Goal: Information Seeking & Learning: Learn about a topic

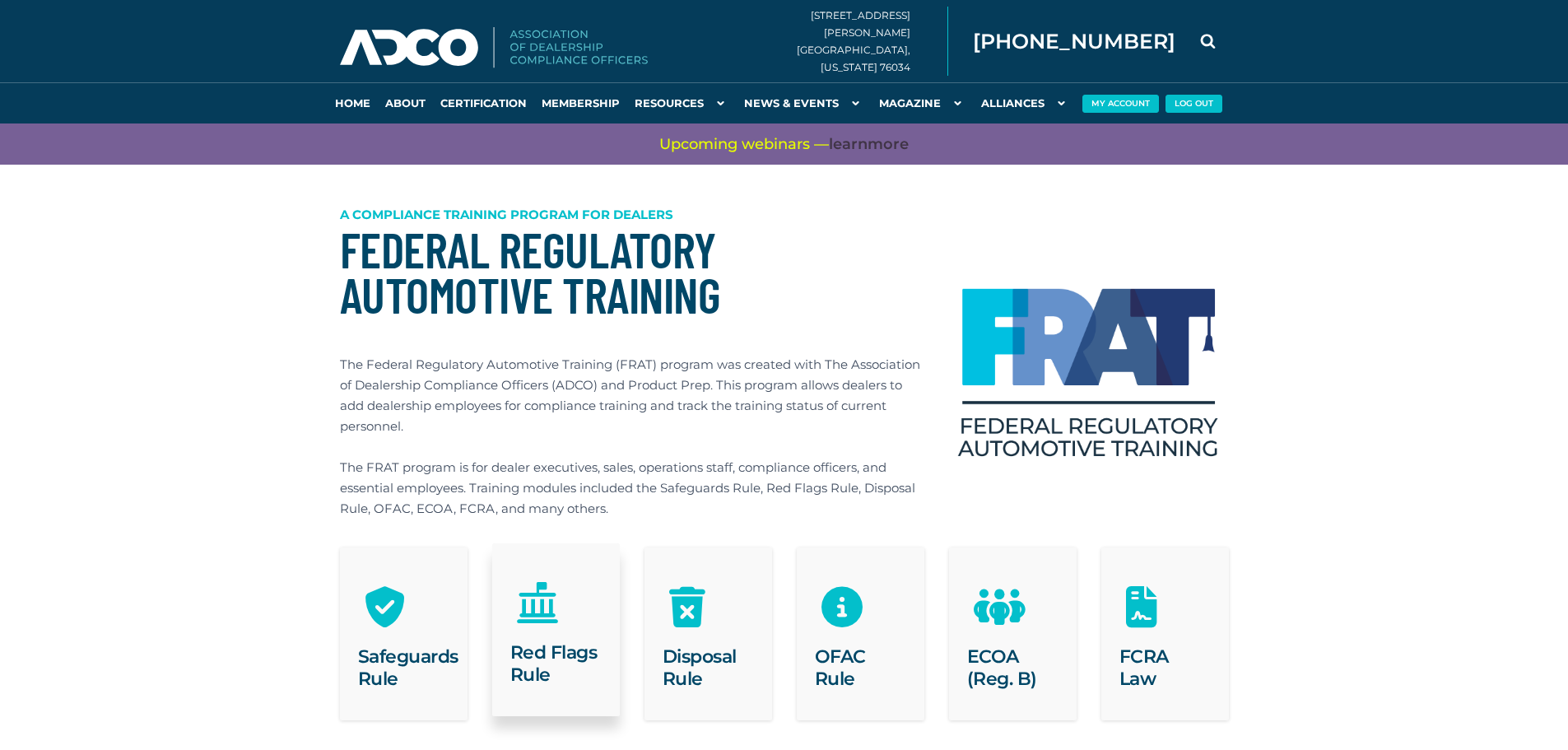
click at [544, 644] on h2 "Red Flags Rule" at bounding box center [555, 663] width 91 height 44
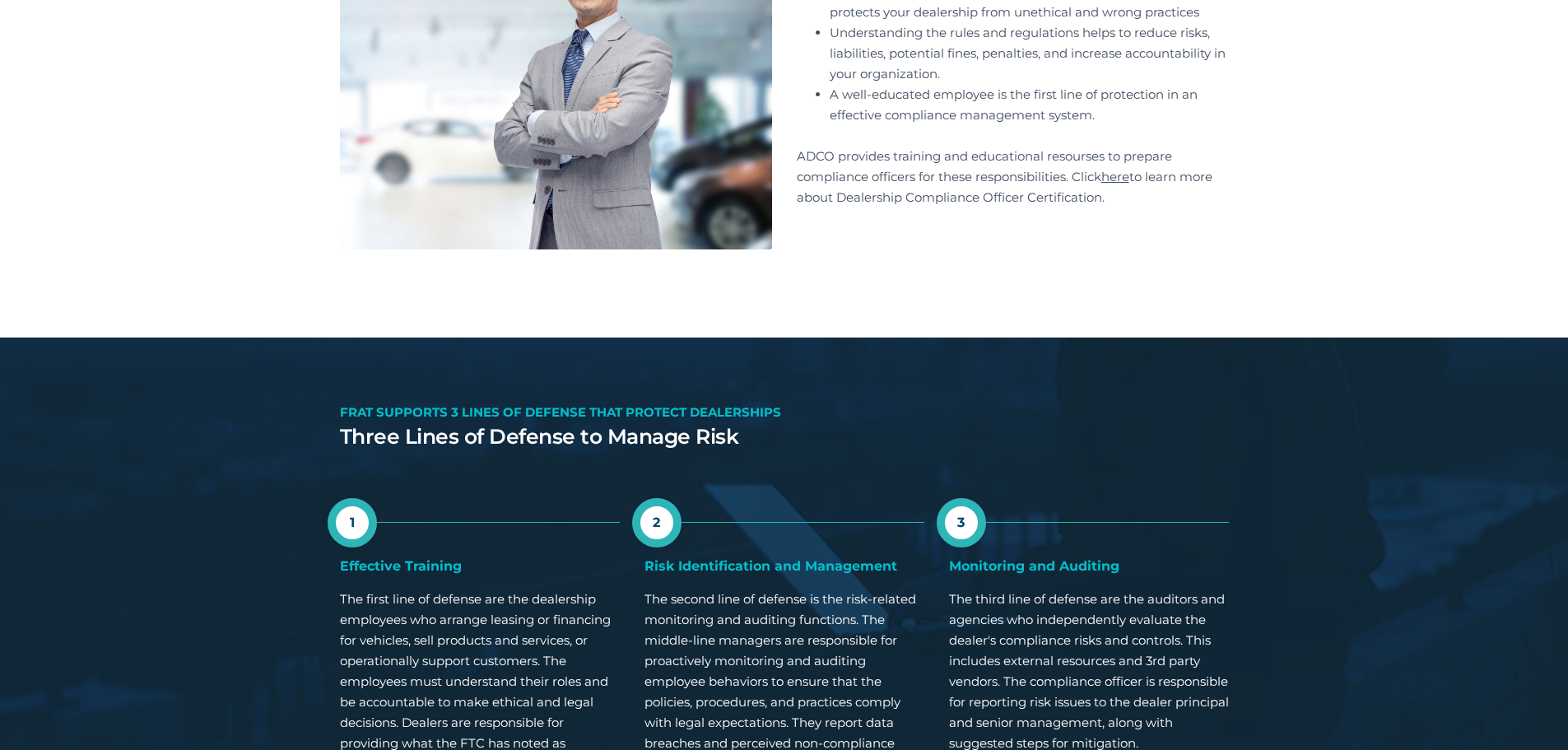
scroll to position [823, 0]
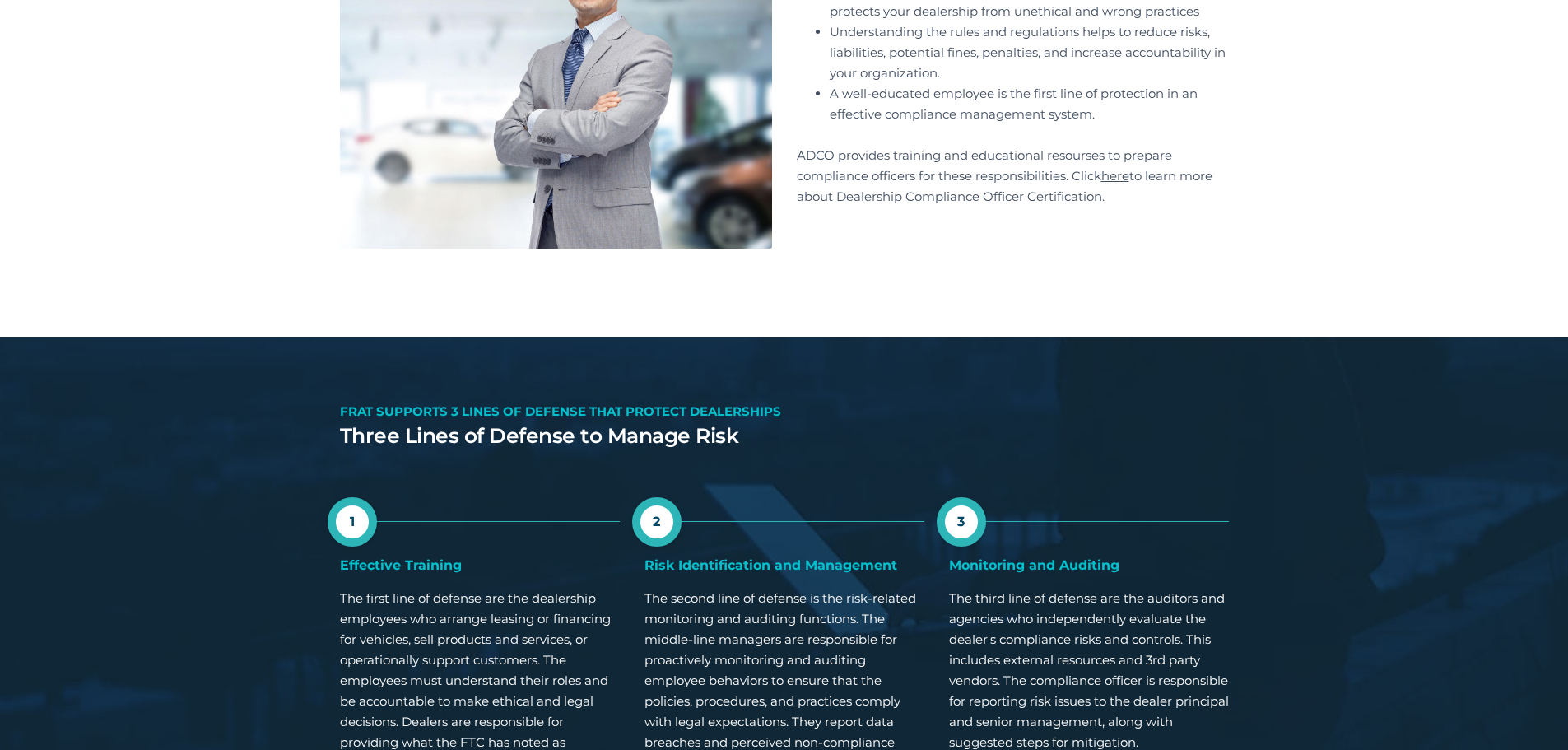
click at [1126, 173] on link "here" at bounding box center [1115, 176] width 28 height 16
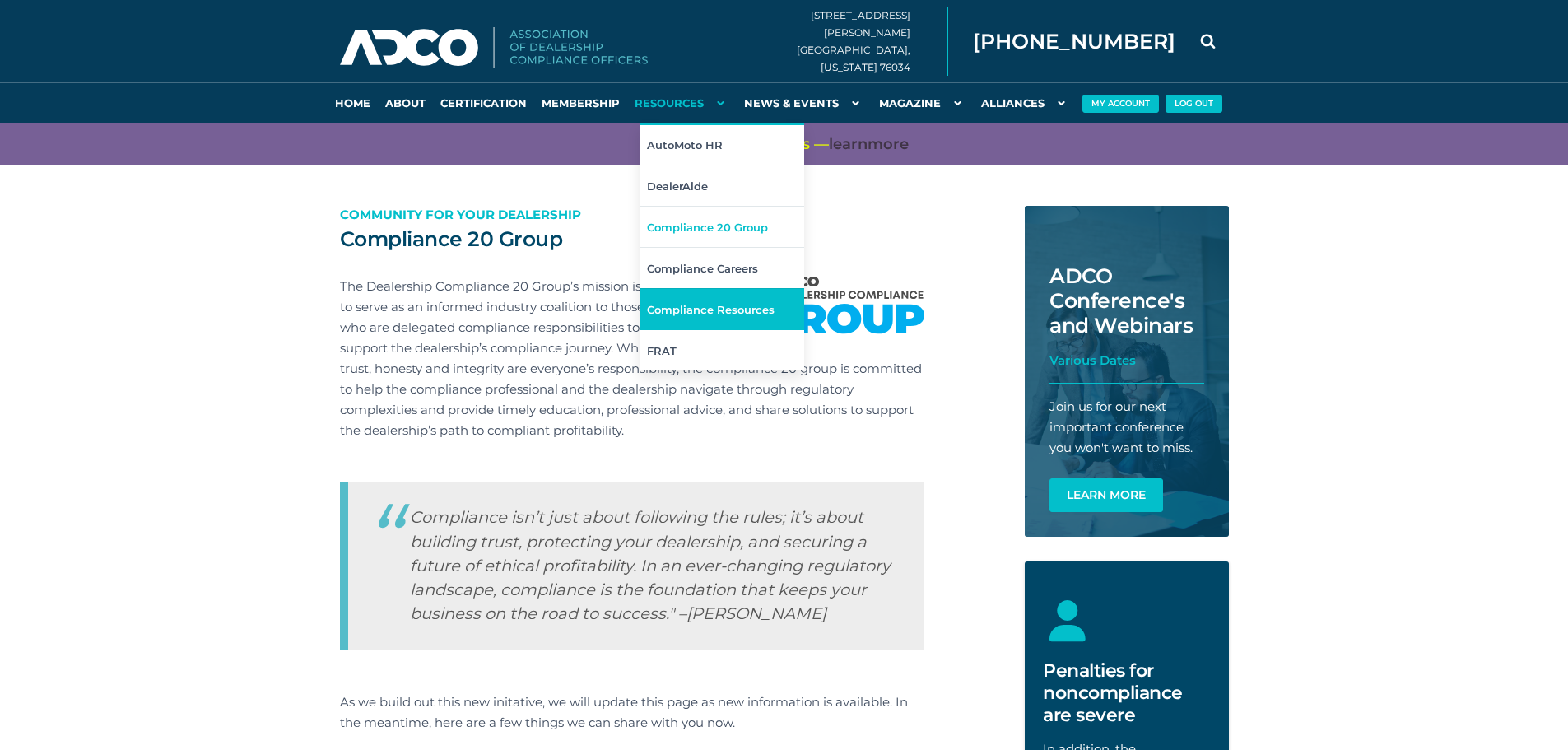
click at [721, 303] on link "Compliance Resources" at bounding box center [722, 309] width 165 height 41
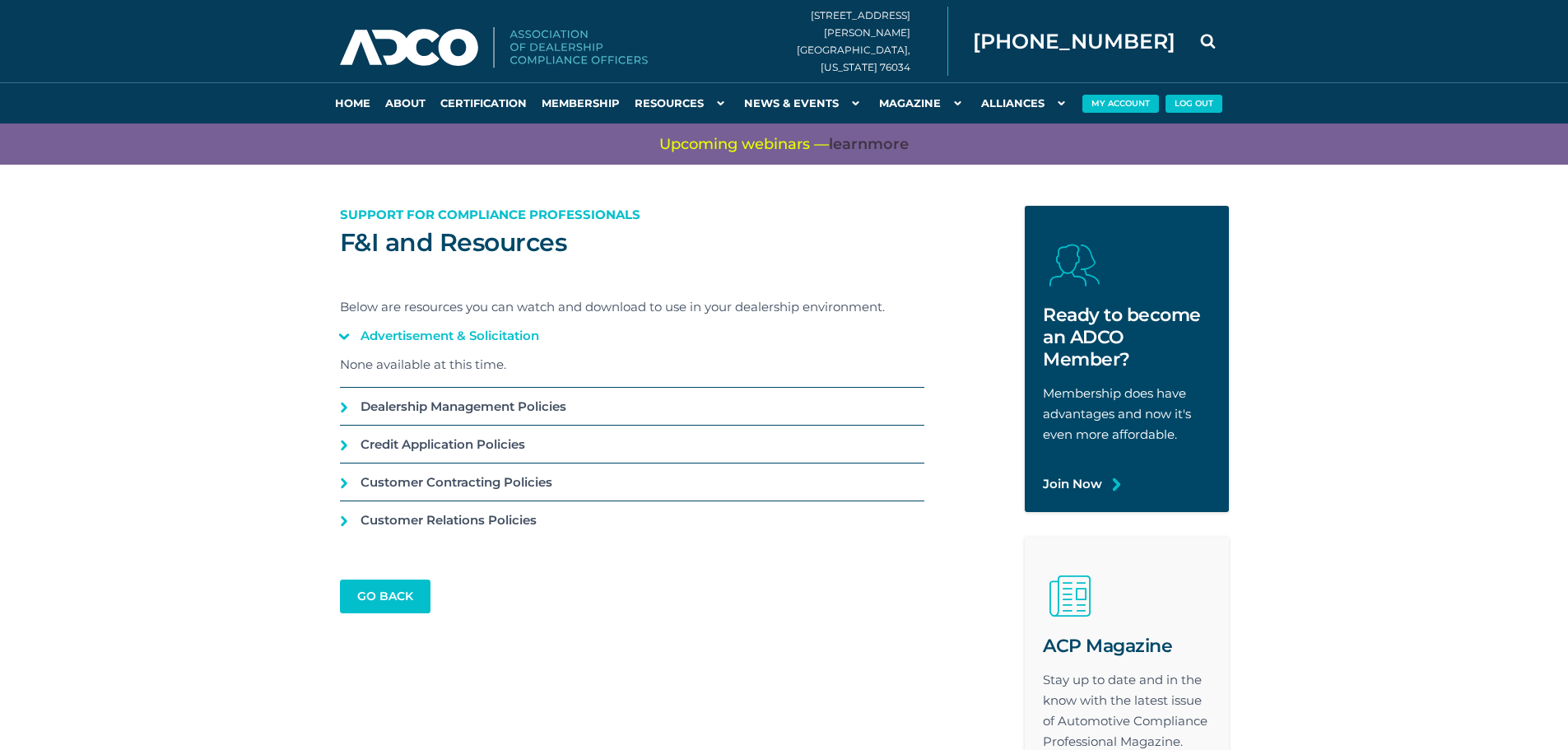
click at [473, 335] on link "Advertisement & Solicitation" at bounding box center [632, 335] width 585 height 37
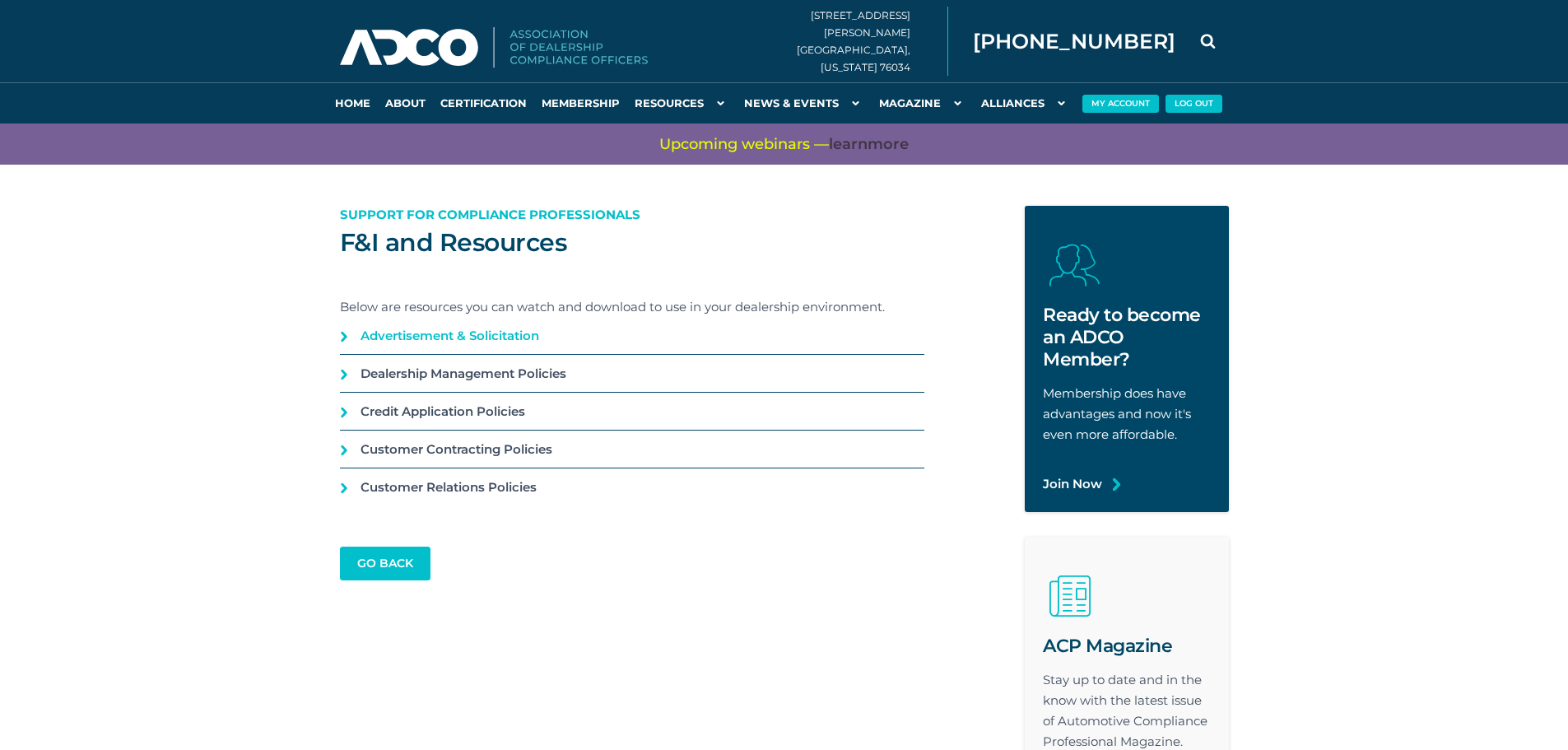
click at [473, 335] on link "Advertisement & Solicitation" at bounding box center [632, 335] width 585 height 37
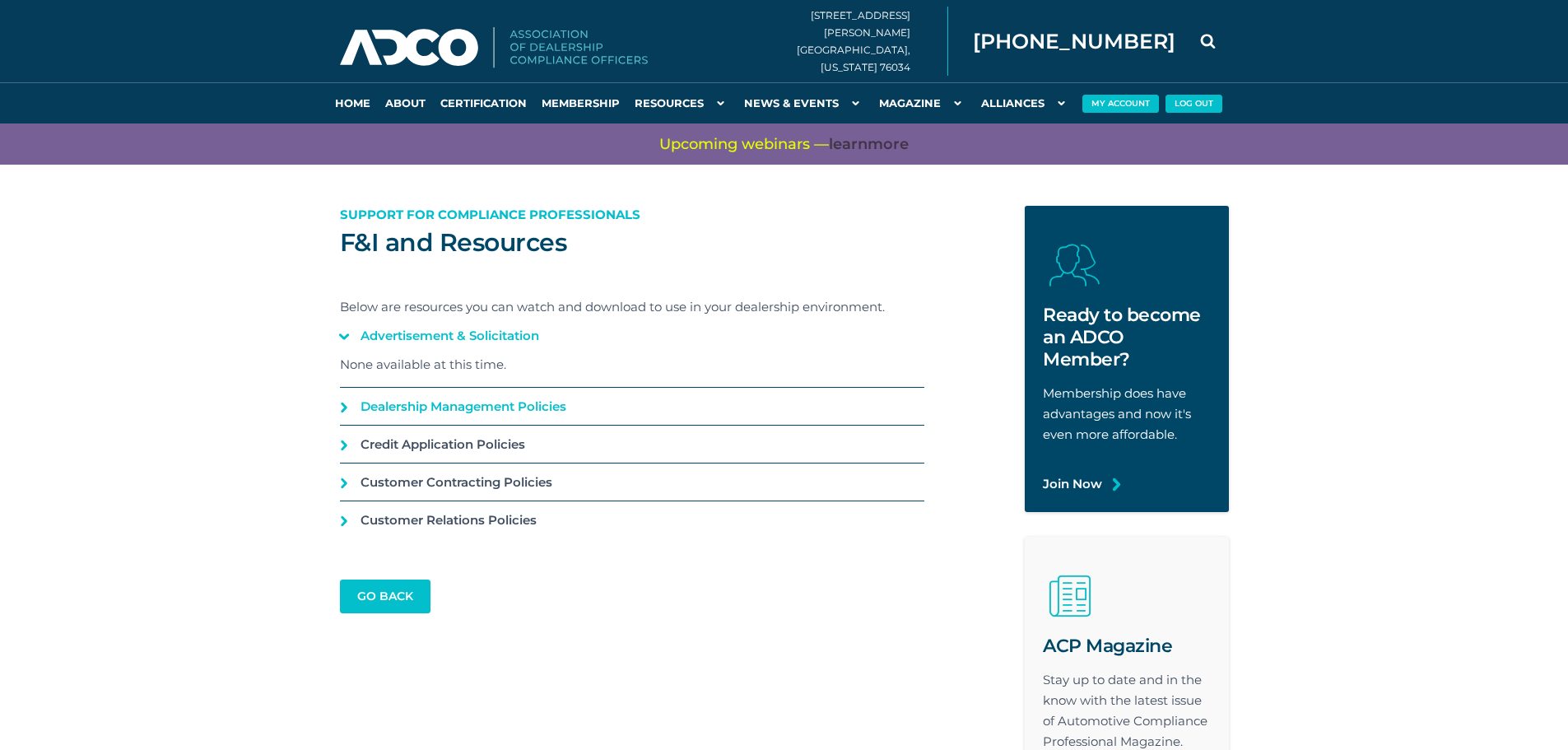
click at [401, 398] on link "Dealership Management Policies" at bounding box center [632, 406] width 585 height 37
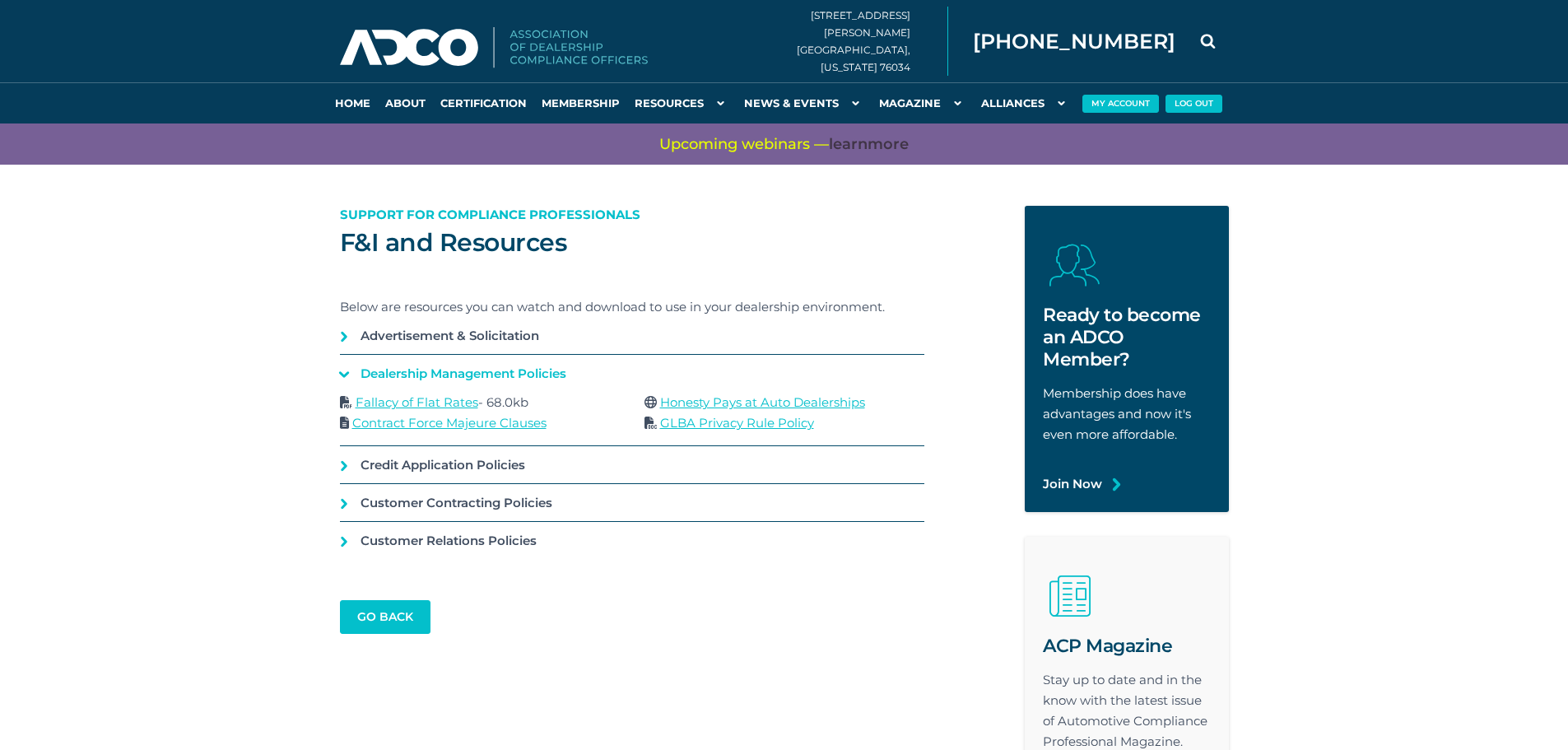
click at [418, 401] on link "Fallacy of Flat Rates" at bounding box center [416, 402] width 122 height 16
click at [506, 462] on link "Credit Application Policies" at bounding box center [632, 465] width 585 height 37
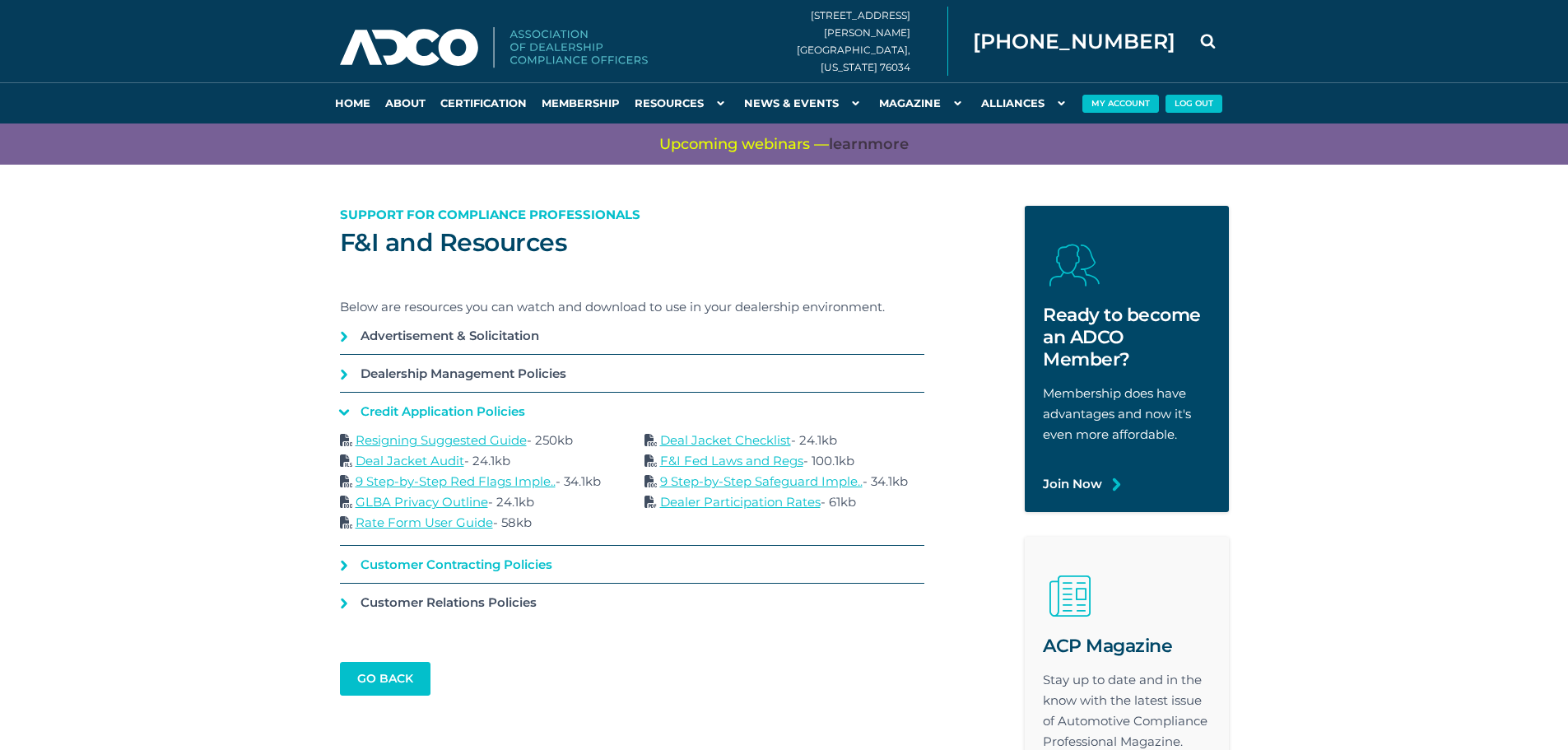
click at [427, 557] on link "Customer Contracting Policies" at bounding box center [632, 564] width 585 height 37
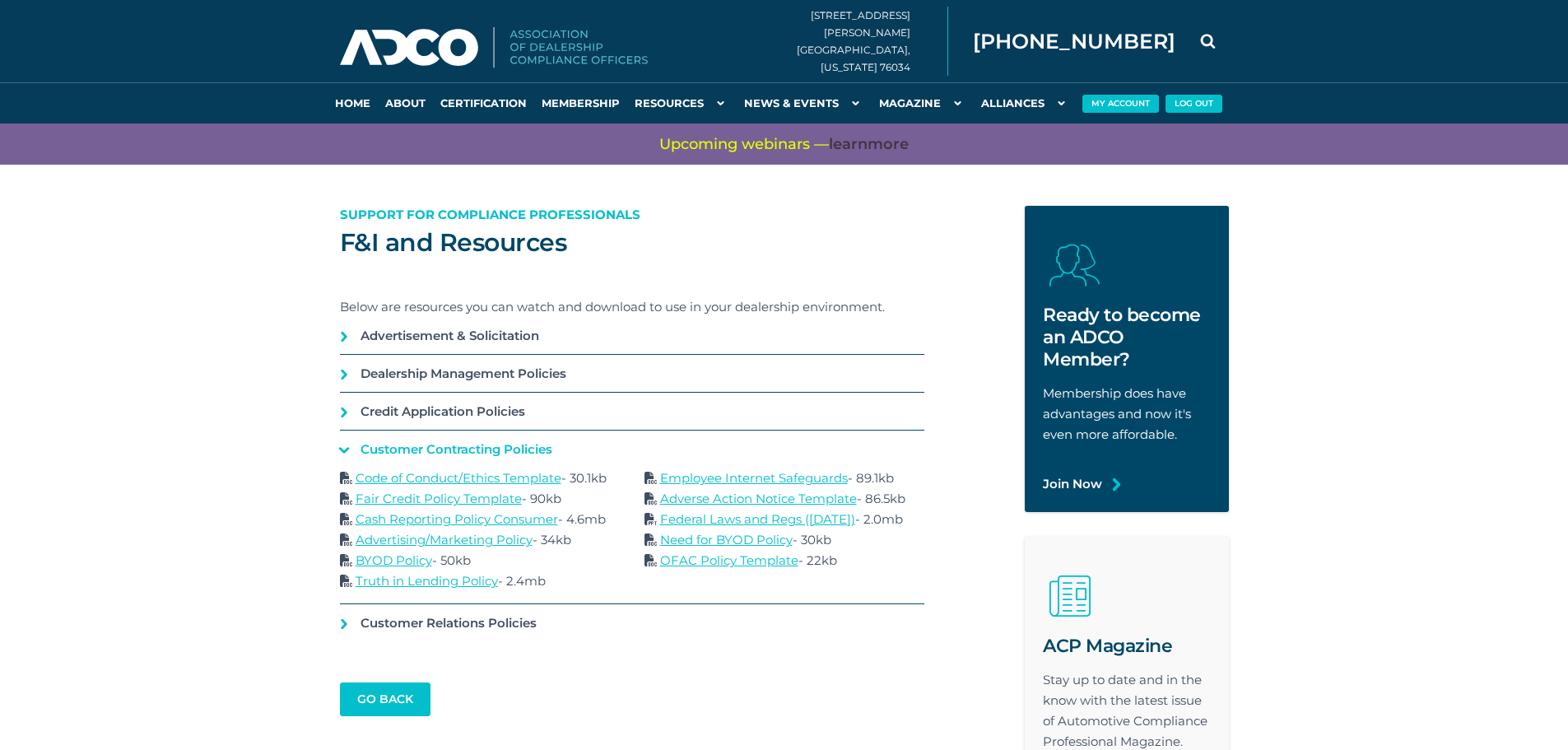
click at [701, 558] on link "OFAC Policy Template" at bounding box center [729, 561] width 138 height 16
click at [499, 413] on link "Credit Application Policies" at bounding box center [632, 411] width 585 height 37
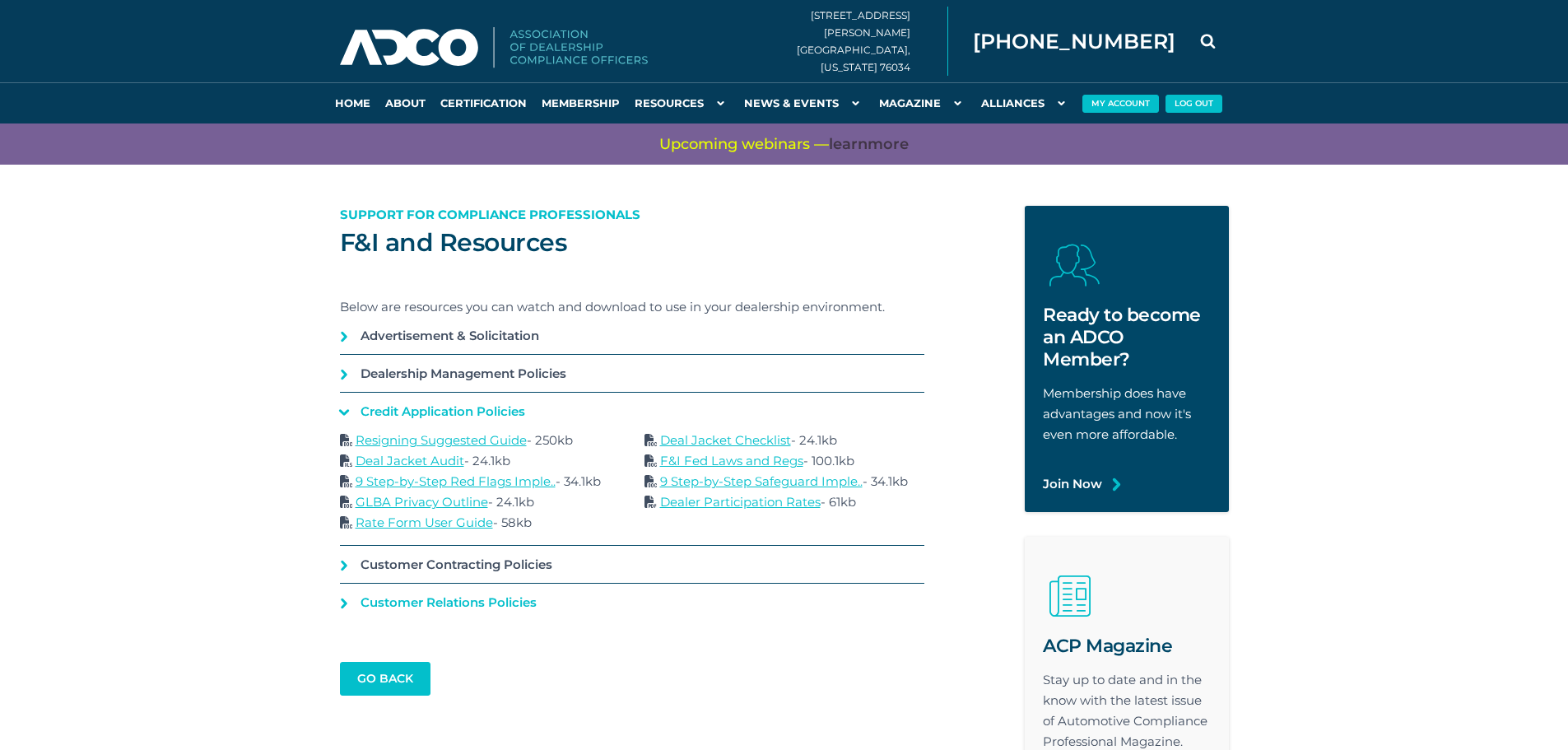
click at [451, 605] on link "Customer Relations Policies" at bounding box center [632, 602] width 585 height 37
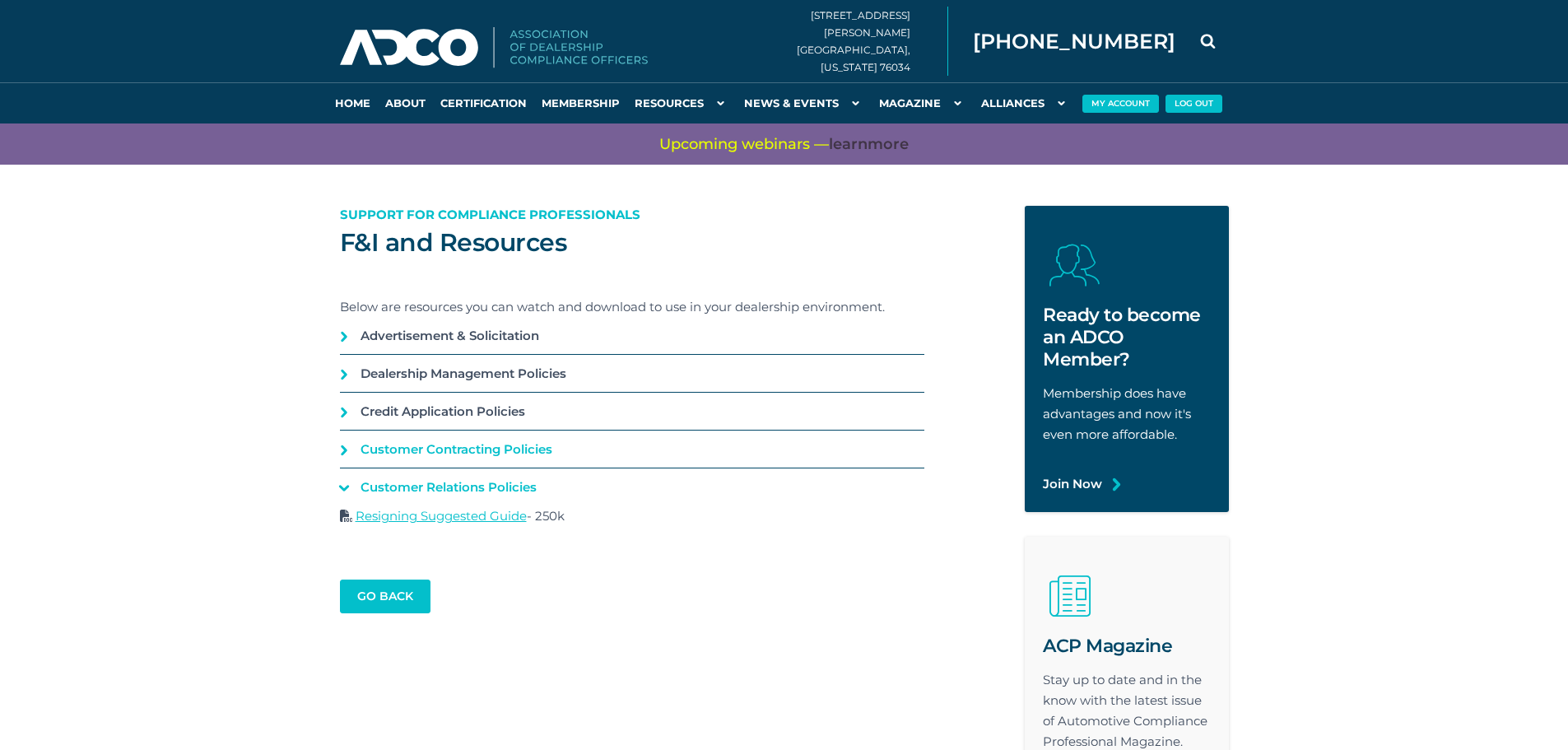
click at [467, 450] on link "Customer Contracting Policies" at bounding box center [632, 449] width 585 height 37
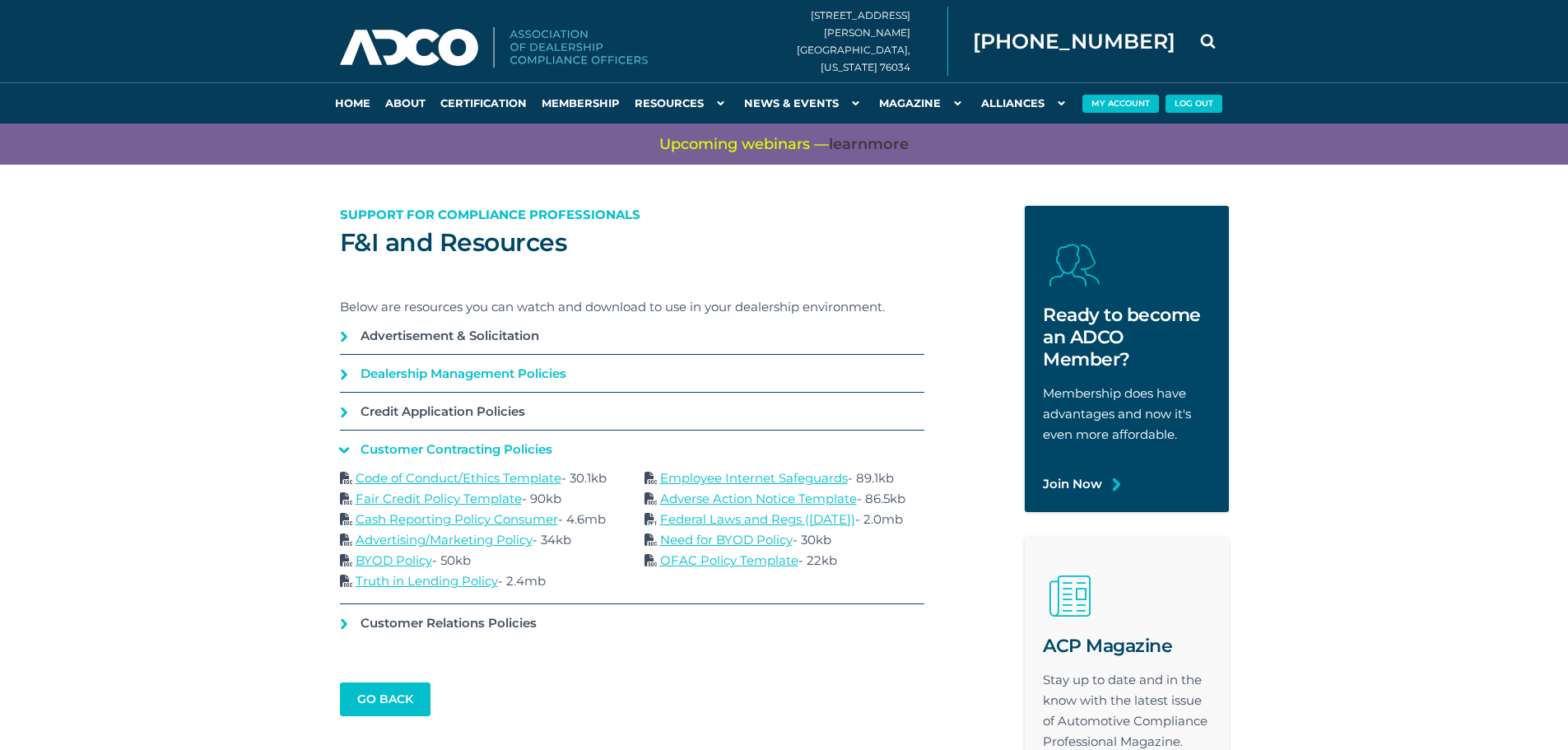
click at [479, 375] on link "Dealership Management Policies" at bounding box center [632, 373] width 585 height 37
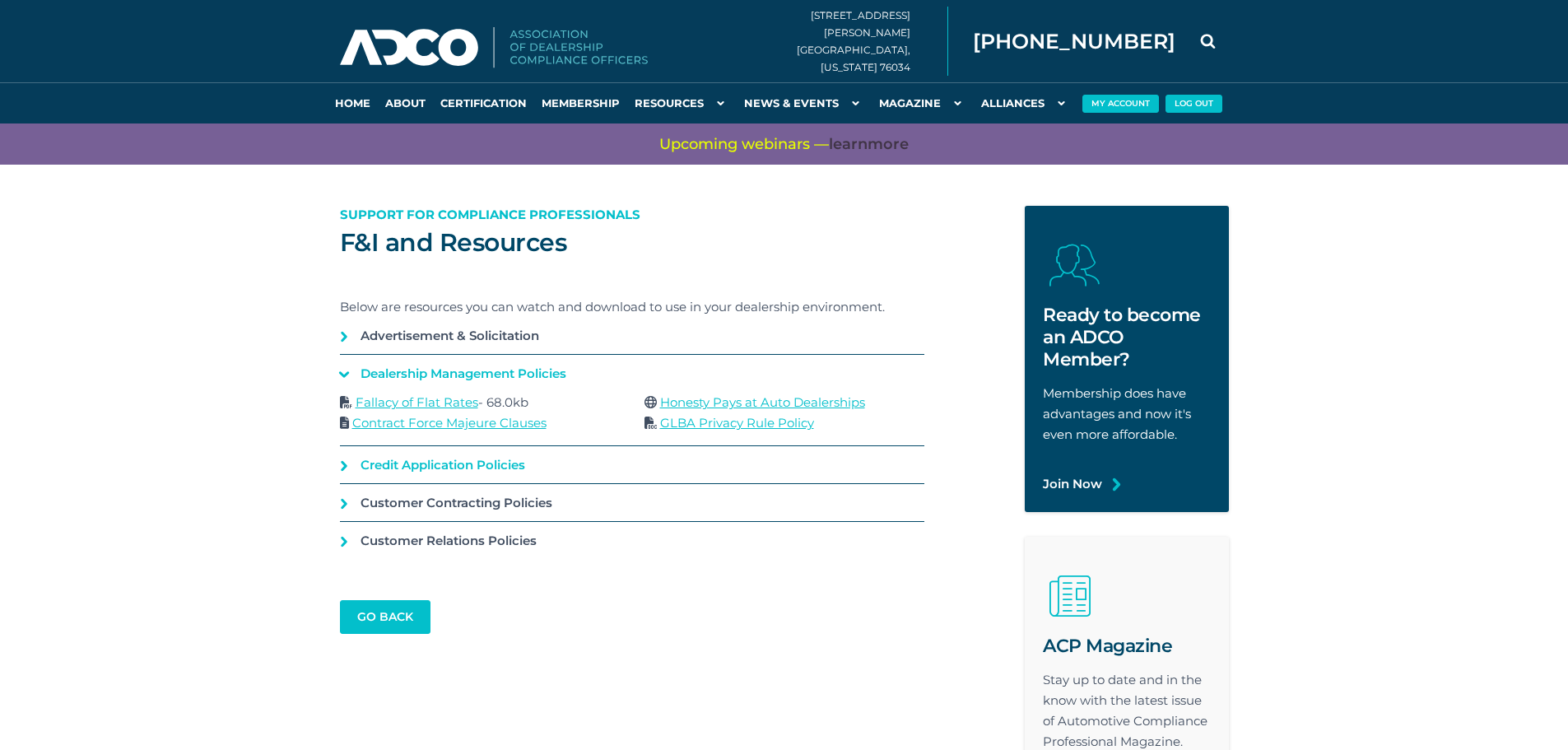
click at [486, 460] on link "Credit Application Policies" at bounding box center [632, 465] width 585 height 37
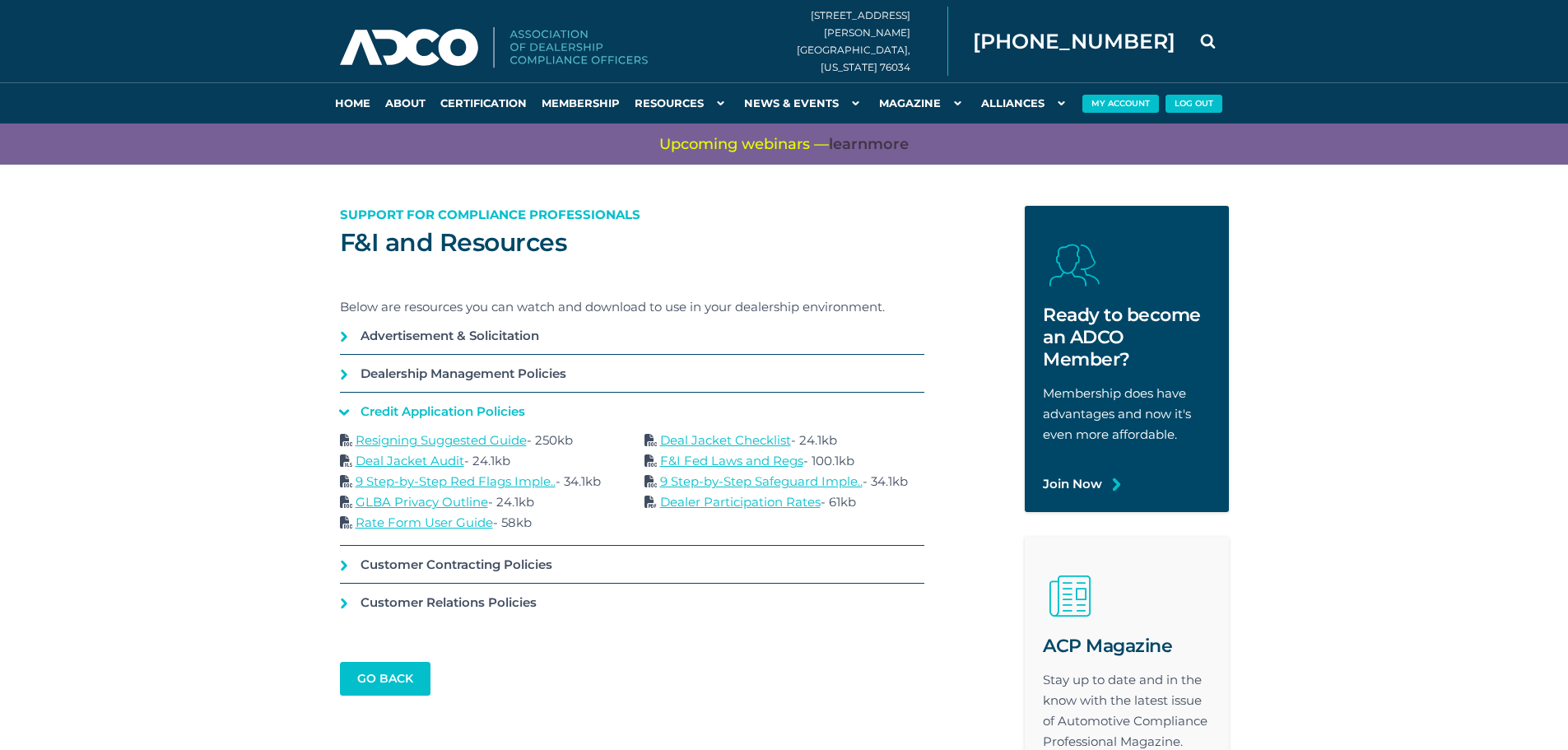
click at [730, 462] on link "F&I Fed Laws and Regs" at bounding box center [731, 461] width 143 height 16
click at [430, 446] on link "Resigning Suggested Guide" at bounding box center [440, 440] width 171 height 16
click at [410, 457] on link "Deal Jacket Audit" at bounding box center [409, 461] width 109 height 16
click at [756, 475] on link "9 Step-by-Step Safeguard Imple.." at bounding box center [761, 481] width 202 height 16
click at [449, 503] on link "GLBA Privacy Outline" at bounding box center [421, 502] width 133 height 16
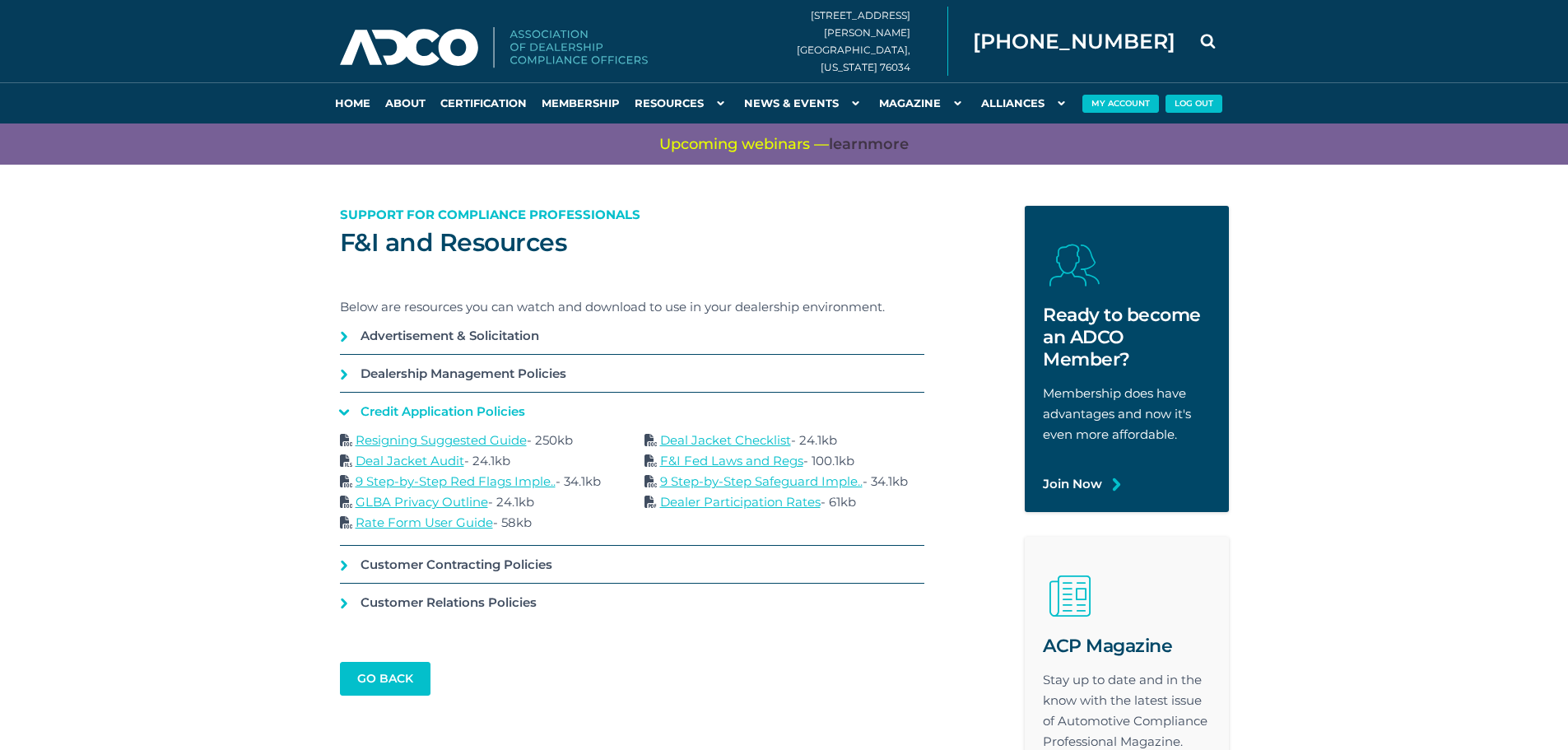
click at [451, 524] on link "Rate Form User Guide" at bounding box center [424, 522] width 137 height 16
click at [470, 442] on link "Resigning Suggested Guide" at bounding box center [440, 440] width 171 height 16
click at [725, 438] on link "Deal Jacket Checklist" at bounding box center [725, 440] width 131 height 16
click at [762, 501] on link "Dealer Participation Rates" at bounding box center [740, 502] width 161 height 16
click at [565, 559] on link "Customer Contracting Policies" at bounding box center [632, 564] width 585 height 37
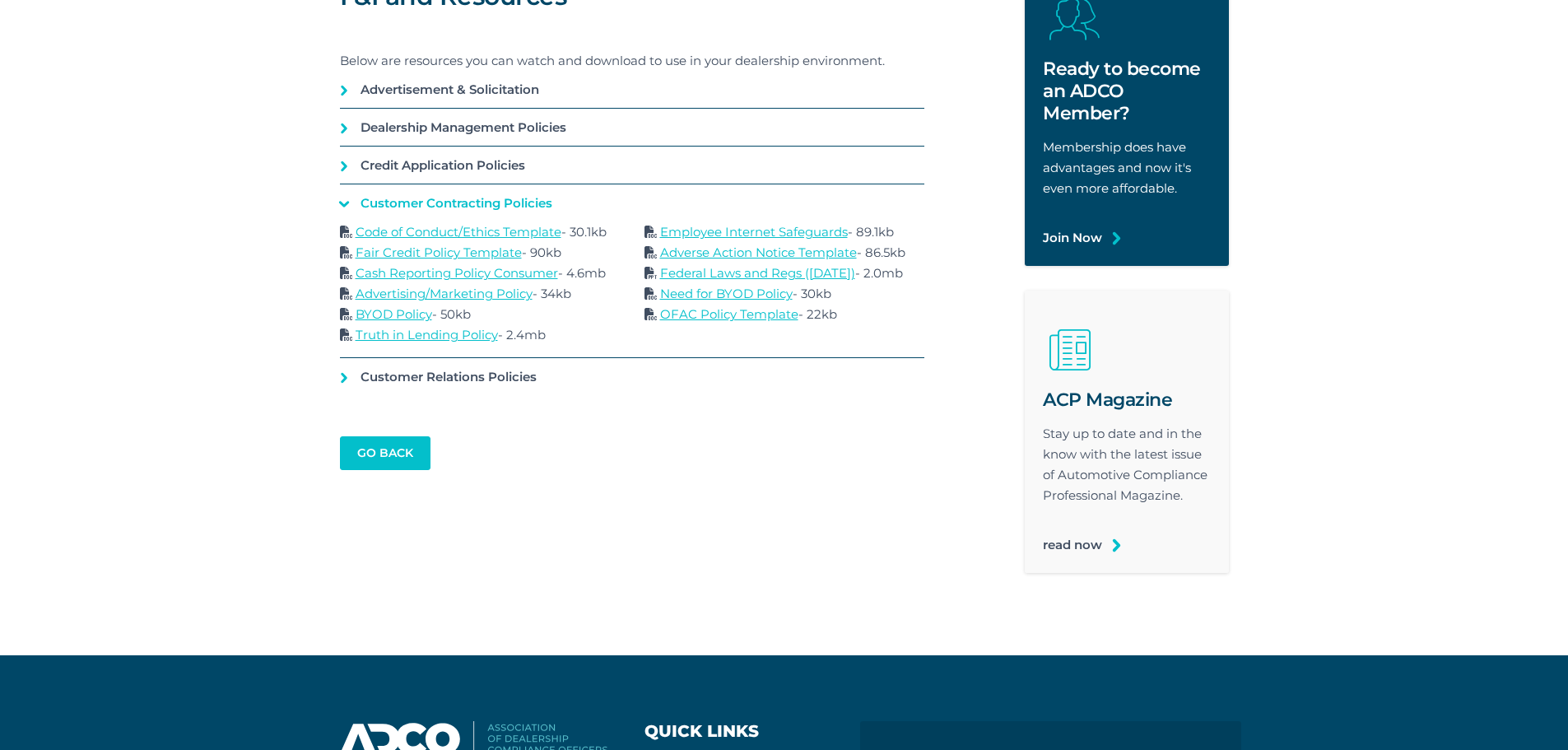
scroll to position [165, 0]
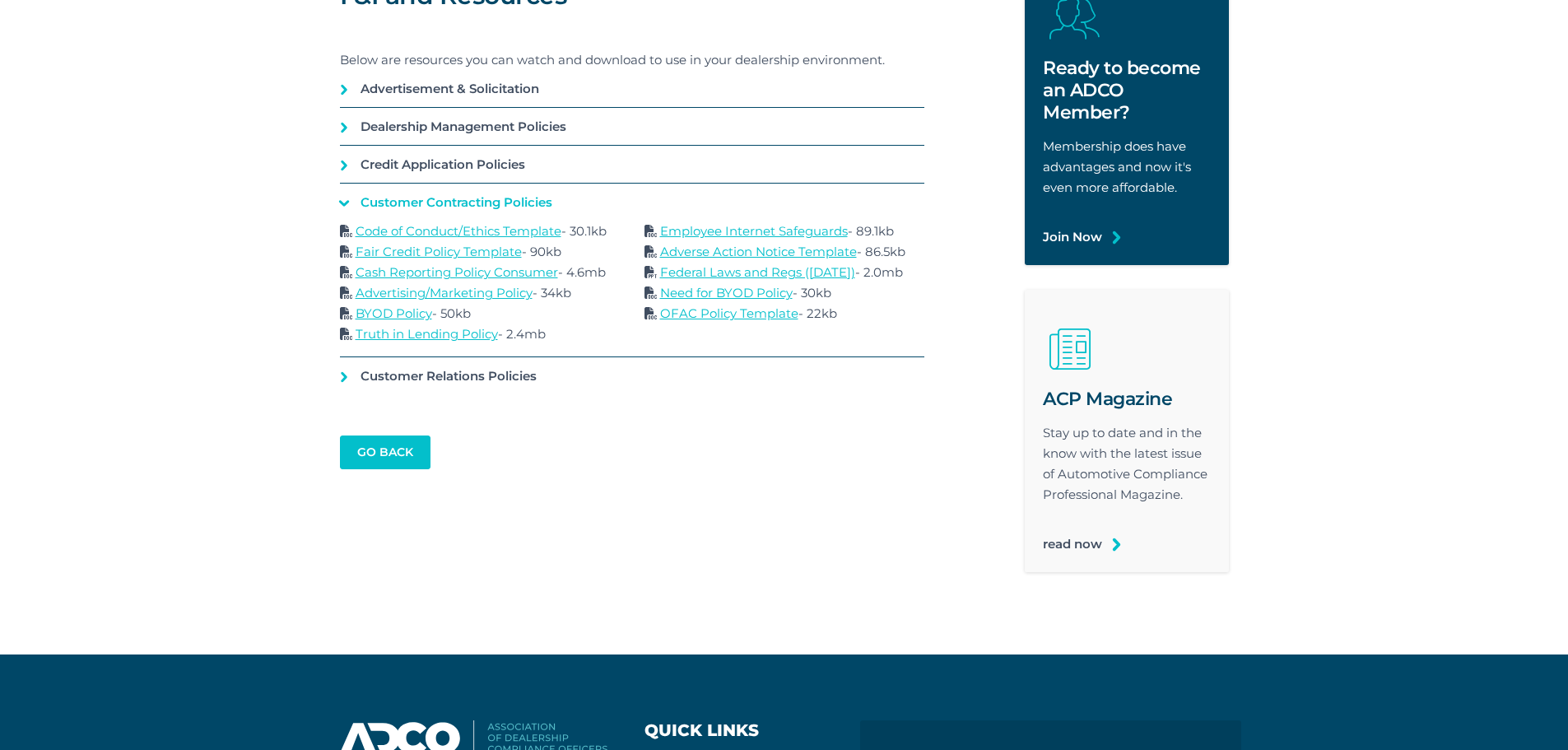
click at [476, 231] on link "Code of Conduct/Ethics Template" at bounding box center [458, 231] width 206 height 16
click at [486, 248] on link "Fair Credit Policy Template" at bounding box center [438, 251] width 166 height 16
click at [470, 273] on link "Cash Reporting Policy Consumer" at bounding box center [456, 272] width 202 height 16
click at [416, 290] on link "Advertising/Marketing Policy" at bounding box center [444, 293] width 177 height 16
click at [411, 315] on link "BYOD Policy" at bounding box center [394, 314] width 76 height 16
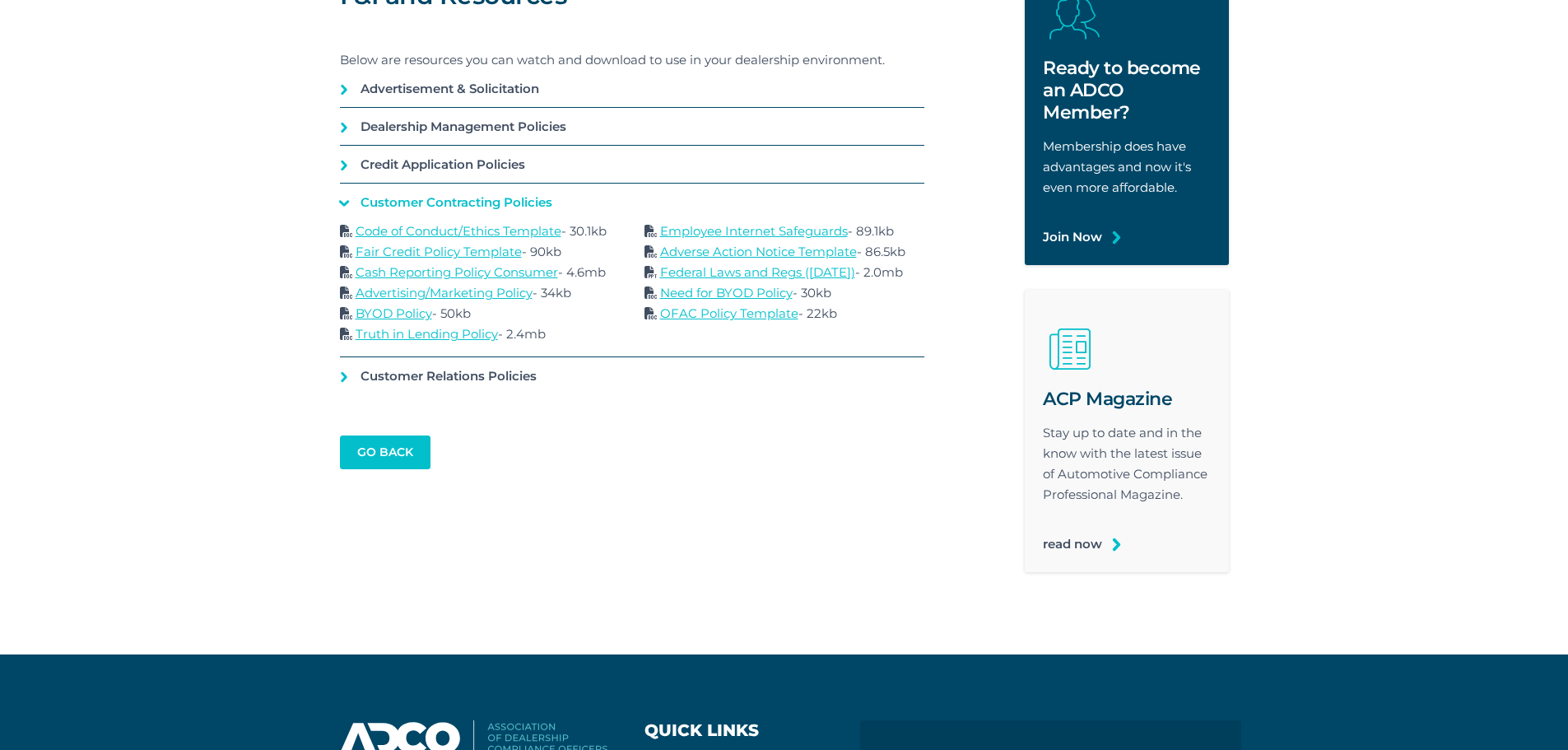
click at [424, 332] on link "Truth in Lending Policy" at bounding box center [427, 334] width 142 height 16
